Goal: Task Accomplishment & Management: Use online tool/utility

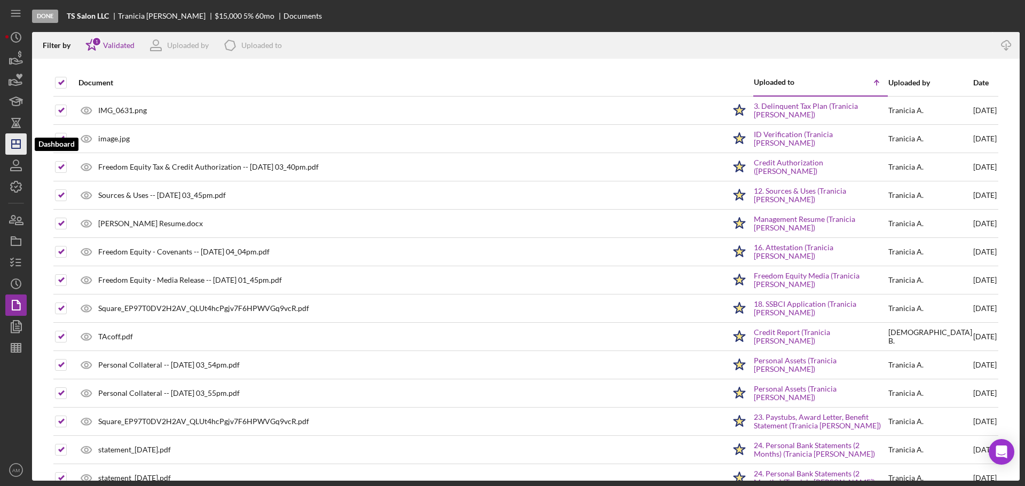
click at [15, 140] on polygon "button" at bounding box center [16, 144] width 9 height 9
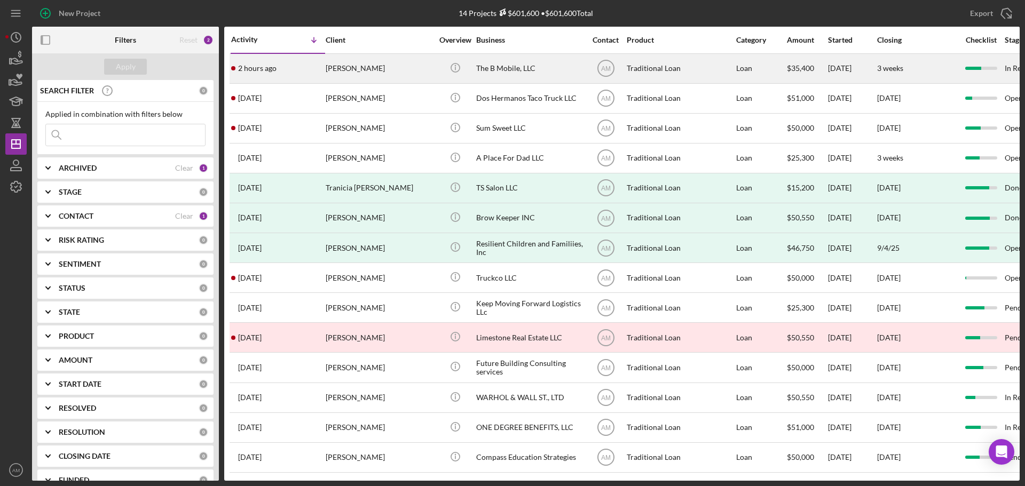
click at [503, 67] on div "The B Mobile, LLC" at bounding box center [529, 68] width 107 height 28
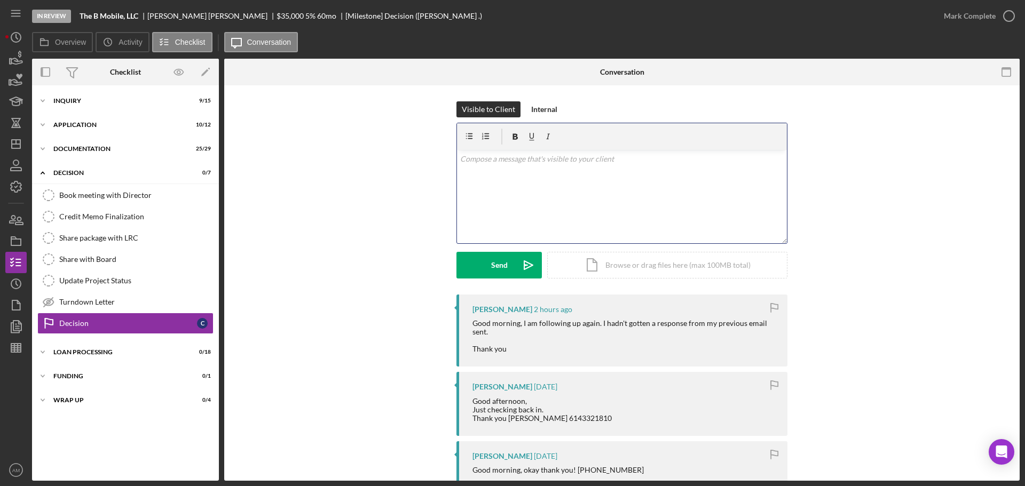
click at [532, 173] on div "v Color teal Color pink Remove color Add row above Add row below Add column bef…" at bounding box center [622, 196] width 330 height 93
click at [492, 262] on div "Send" at bounding box center [499, 265] width 17 height 27
